Goal: Information Seeking & Learning: Check status

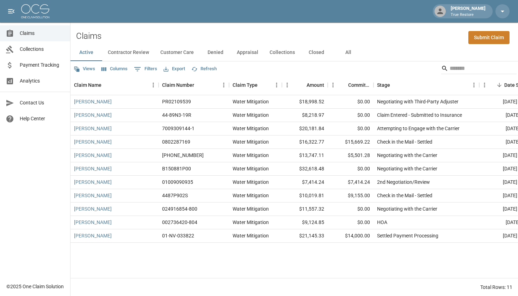
click at [348, 54] on button "All" at bounding box center [349, 52] width 32 height 17
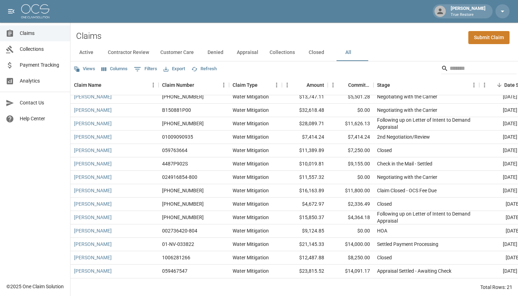
scroll to position [99, 0]
click at [87, 55] on button "Active" at bounding box center [87, 52] width 32 height 17
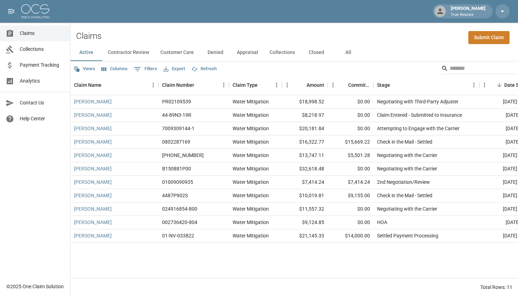
click at [218, 50] on button "Denied" at bounding box center [216, 52] width 32 height 17
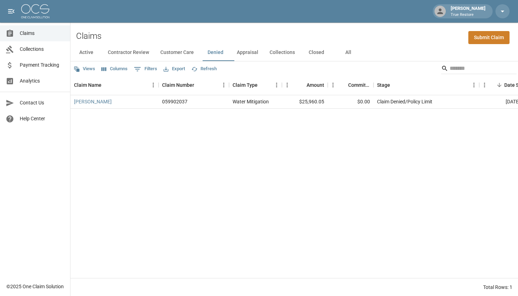
click at [256, 58] on button "Appraisal" at bounding box center [247, 52] width 33 height 17
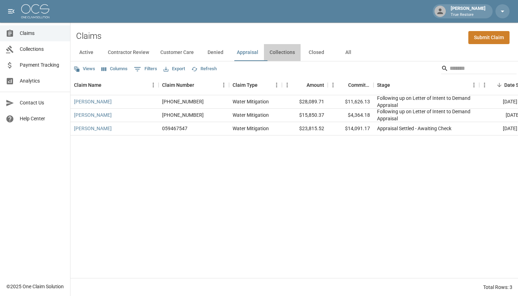
click at [272, 55] on button "Collections" at bounding box center [282, 52] width 37 height 17
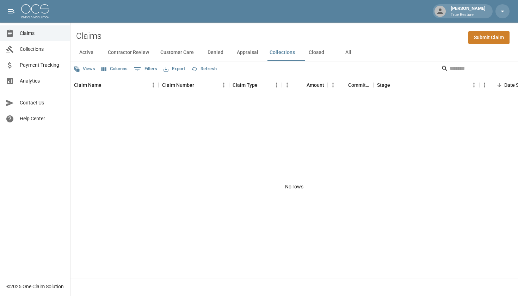
click at [223, 49] on button "Denied" at bounding box center [216, 52] width 32 height 17
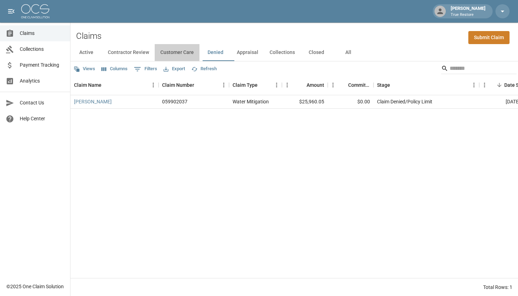
click at [182, 50] on button "Customer Care" at bounding box center [177, 52] width 45 height 17
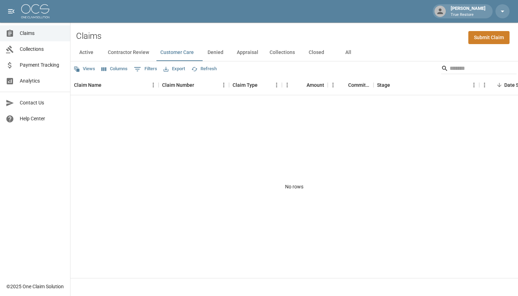
click at [146, 54] on button "Contractor Review" at bounding box center [128, 52] width 53 height 17
click at [322, 51] on button "Closed" at bounding box center [317, 52] width 32 height 17
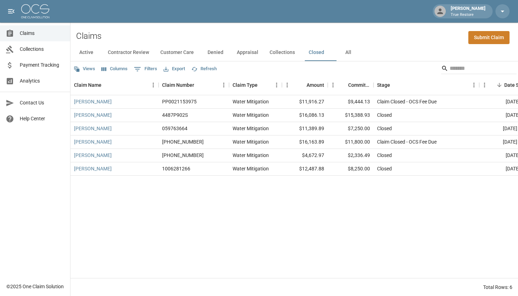
click at [357, 52] on button "All" at bounding box center [349, 52] width 32 height 17
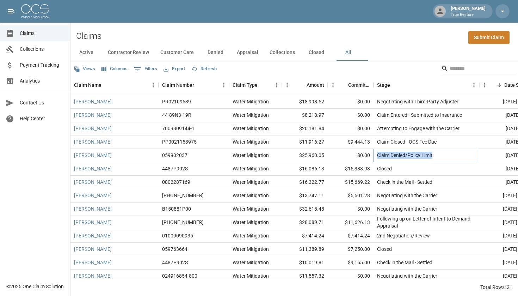
drag, startPoint x: 378, startPoint y: 154, endPoint x: 437, endPoint y: 158, distance: 58.7
click at [437, 155] on div "Claim Denied/Policy Limit" at bounding box center [427, 155] width 106 height 13
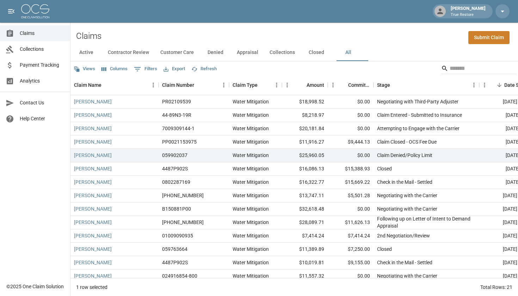
click at [53, 165] on div "Claims Collections Payment Tracking Analytics Contact Us Help Center" at bounding box center [35, 139] width 70 height 279
click at [128, 155] on div "[PERSON_NAME]" at bounding box center [115, 155] width 88 height 13
click at [201, 152] on div "059902037" at bounding box center [194, 155] width 71 height 13
click at [131, 150] on div "[PERSON_NAME]" at bounding box center [115, 155] width 88 height 13
click at [255, 159] on div "Water Mitigation" at bounding box center [255, 155] width 53 height 13
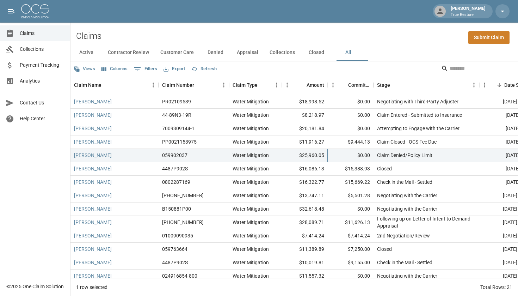
click at [318, 159] on div "$25,960.05" at bounding box center [305, 155] width 46 height 13
click at [370, 158] on div "$0.00" at bounding box center [351, 155] width 46 height 13
click at [423, 162] on div "Closed" at bounding box center [427, 168] width 106 height 13
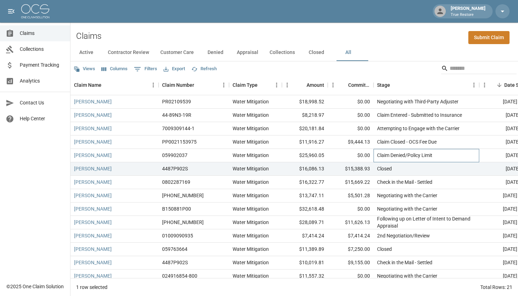
click at [430, 156] on div "Claim Denied/Policy Limit" at bounding box center [404, 155] width 55 height 7
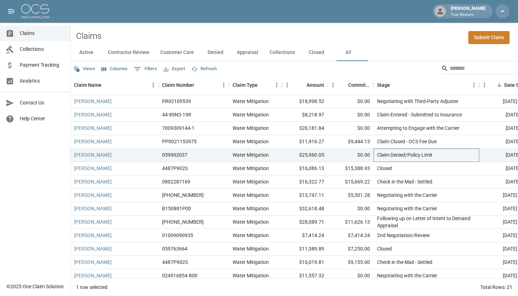
scroll to position [0, 0]
click at [338, 155] on div "$0.00" at bounding box center [351, 154] width 46 height 13
click at [325, 157] on div "$25,960.05" at bounding box center [305, 154] width 46 height 13
click at [274, 159] on div "Water Mitigation" at bounding box center [255, 154] width 53 height 13
click at [207, 158] on div "059902037" at bounding box center [194, 154] width 71 height 13
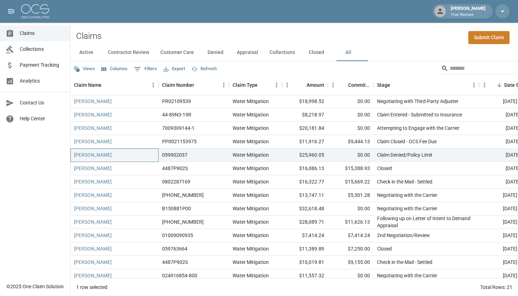
click at [124, 160] on div "[PERSON_NAME]" at bounding box center [115, 154] width 88 height 13
